Goal: Information Seeking & Learning: Check status

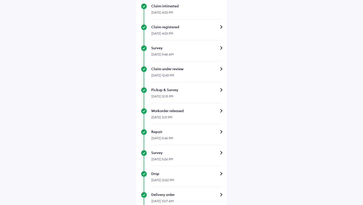
scroll to position [182, 0]
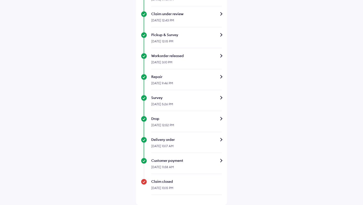
click at [219, 162] on div "Customer payment" at bounding box center [186, 160] width 71 height 5
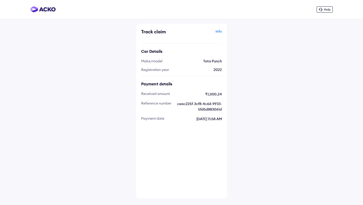
click at [217, 30] on div "Info" at bounding box center [202, 34] width 39 height 10
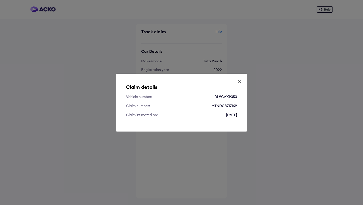
click at [239, 80] on icon at bounding box center [239, 81] width 5 height 5
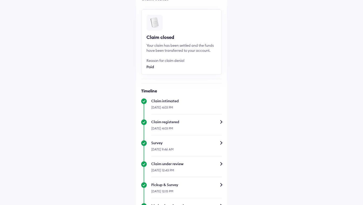
scroll to position [36, 0]
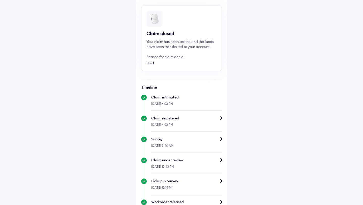
click at [201, 121] on div "[DATE] 4:03 PM" at bounding box center [186, 126] width 71 height 11
click at [216, 116] on div "Claim registered" at bounding box center [186, 118] width 71 height 5
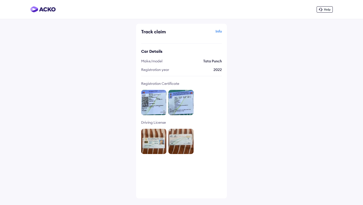
click at [46, 10] on img at bounding box center [42, 9] width 25 height 6
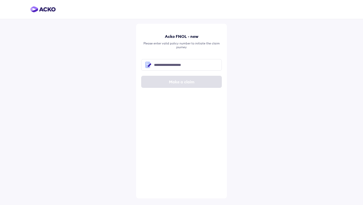
click at [47, 7] on img at bounding box center [42, 9] width 25 height 6
